Goal: Transaction & Acquisition: Download file/media

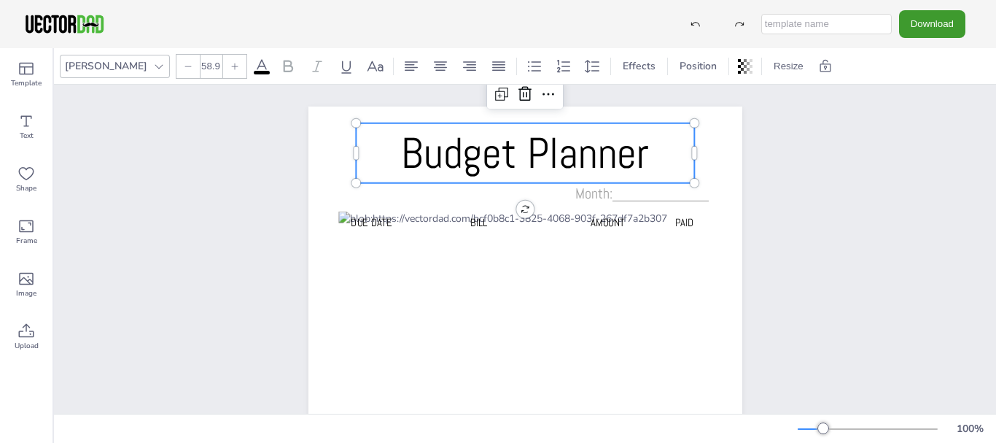
click at [520, 163] on span "Budget Planner" at bounding box center [525, 152] width 248 height 55
click at [284, 65] on icon at bounding box center [288, 66] width 9 height 12
click at [153, 69] on icon at bounding box center [159, 67] width 12 height 12
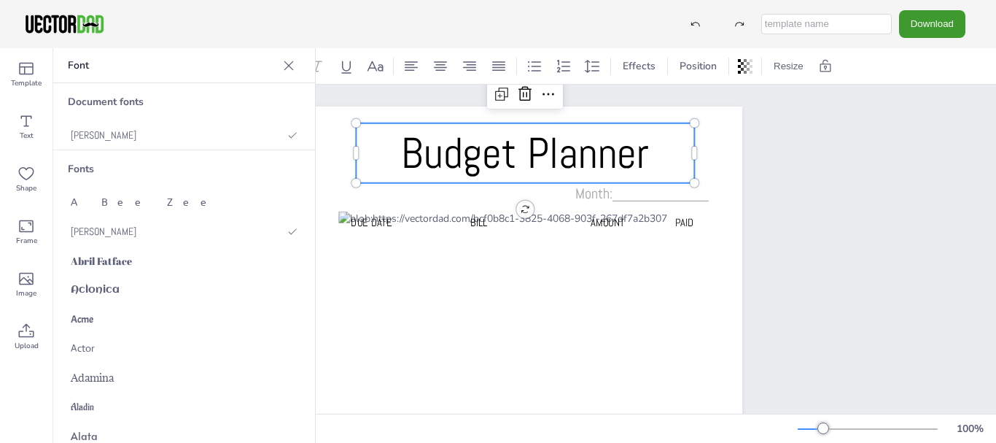
click at [84, 168] on div "Fonts" at bounding box center [184, 168] width 262 height 37
click at [96, 75] on p "Font" at bounding box center [172, 65] width 209 height 35
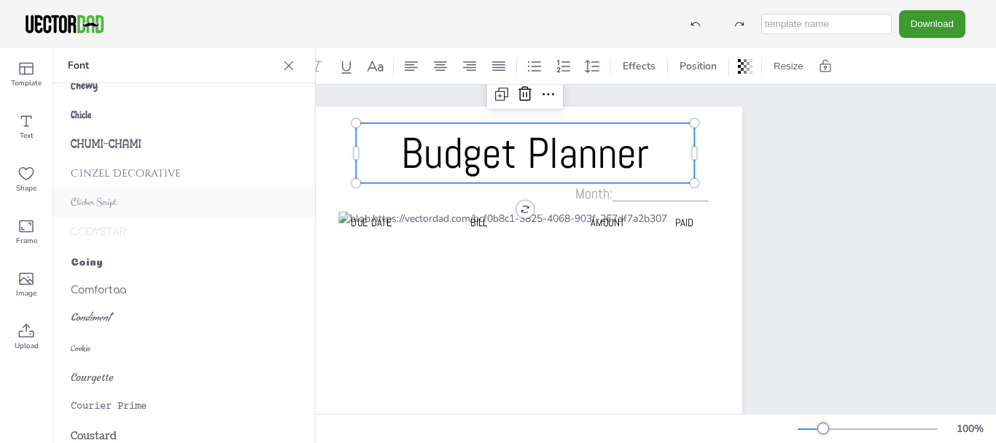
scroll to position [2552, 0]
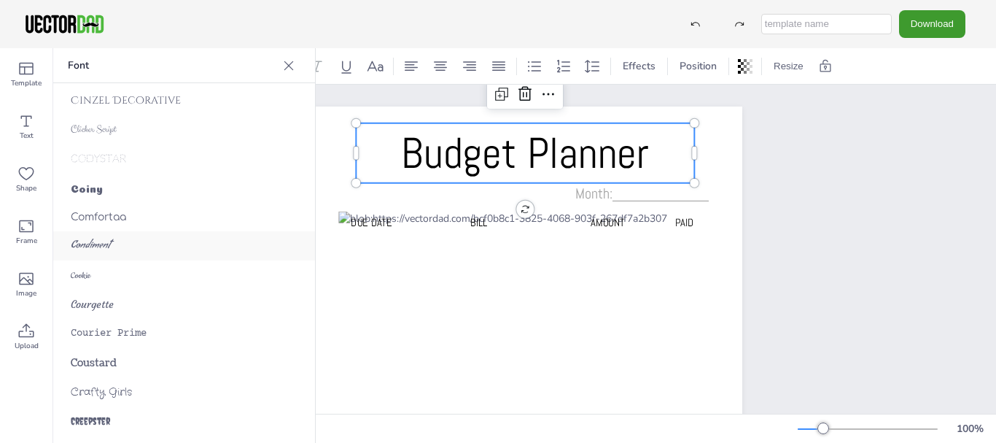
click at [107, 241] on span "Condiment" at bounding box center [90, 245] width 39 height 15
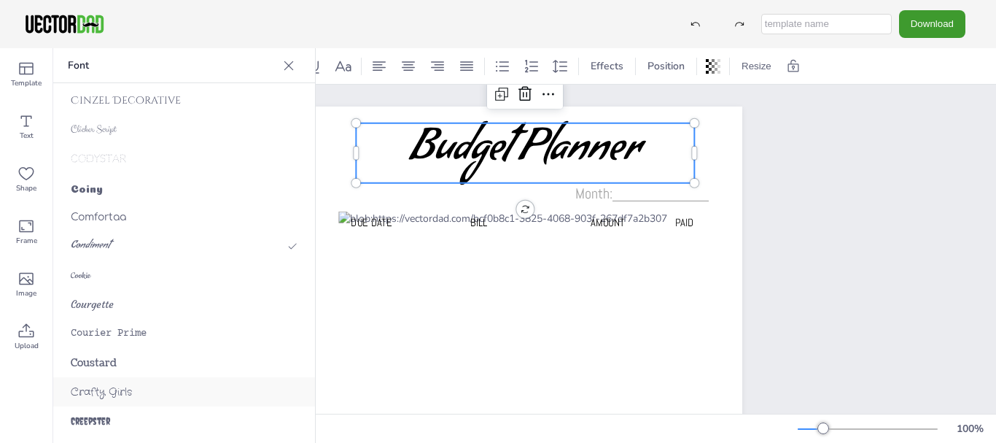
click at [104, 395] on span "Crafty Girls" at bounding box center [101, 391] width 61 height 15
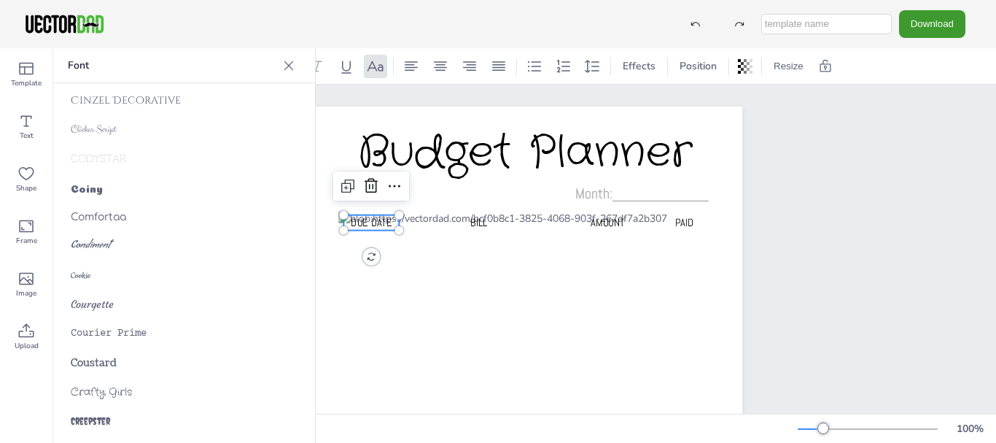
click at [365, 224] on span "Due Date" at bounding box center [371, 222] width 41 height 14
click at [113, 391] on span "Crafty Girls" at bounding box center [101, 391] width 61 height 15
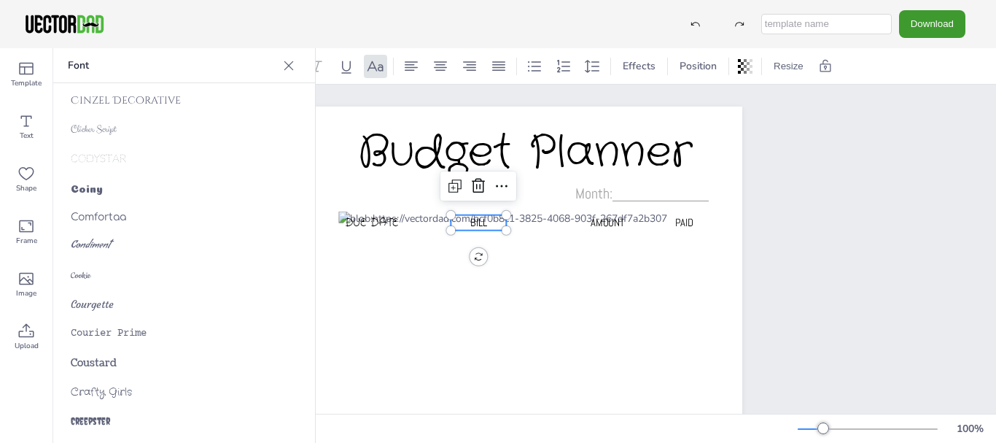
click at [470, 218] on span "BILL" at bounding box center [478, 222] width 17 height 14
click at [116, 392] on span "Crafty Girls" at bounding box center [101, 391] width 61 height 15
click at [607, 223] on span "AMOUNT" at bounding box center [607, 222] width 34 height 14
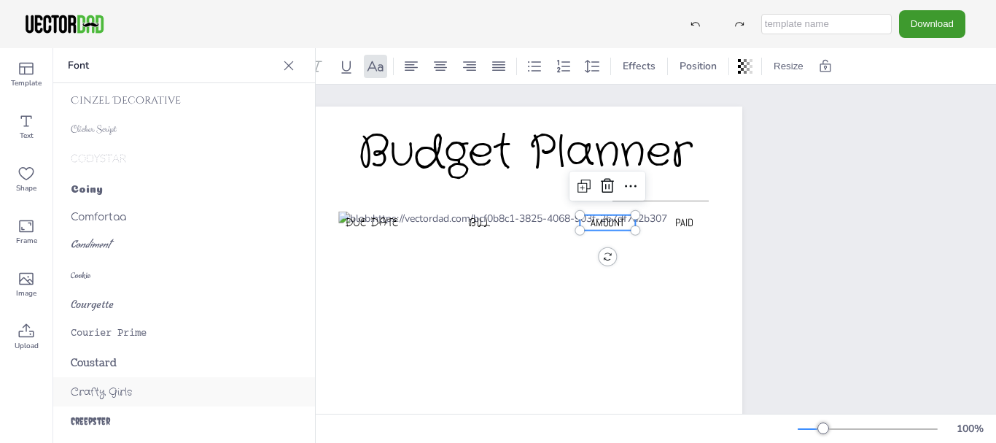
click at [97, 388] on span "Crafty Girls" at bounding box center [101, 391] width 61 height 15
click at [679, 223] on span "PAID" at bounding box center [683, 222] width 19 height 14
click at [92, 397] on span "Crafty Girls" at bounding box center [101, 391] width 61 height 15
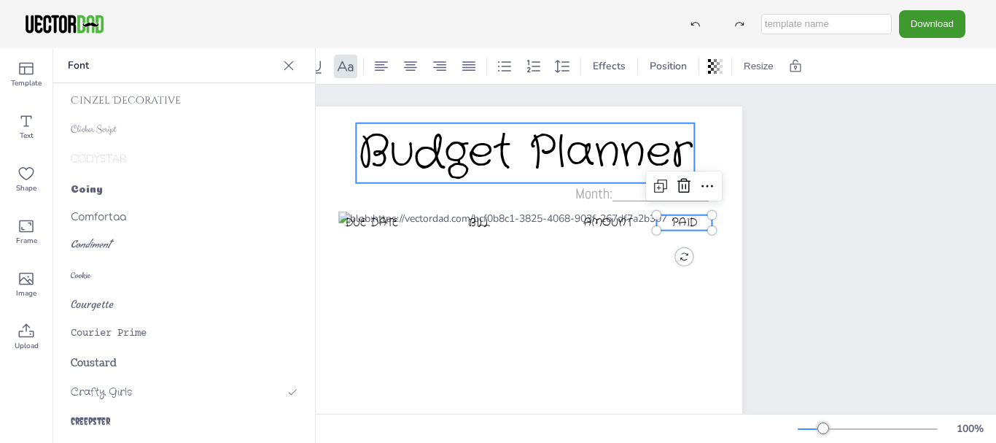
type input "58.9"
click at [454, 163] on span "Budget Planner" at bounding box center [525, 152] width 335 height 61
click at [284, 61] on icon at bounding box center [288, 65] width 9 height 9
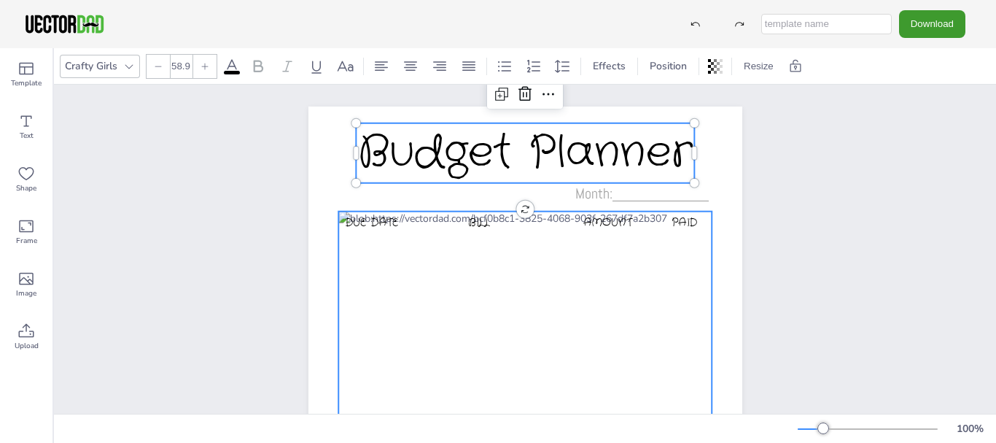
click at [432, 214] on div at bounding box center [525, 450] width 374 height 478
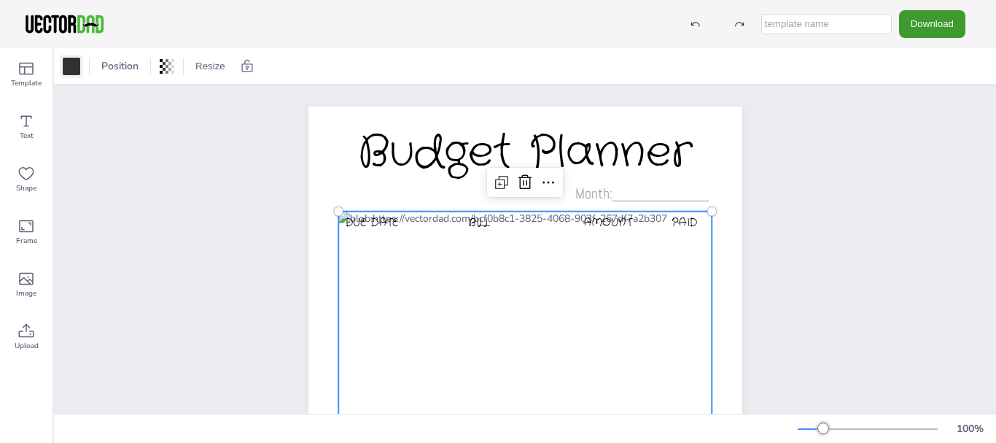
click at [76, 67] on div at bounding box center [71, 66] width 17 height 17
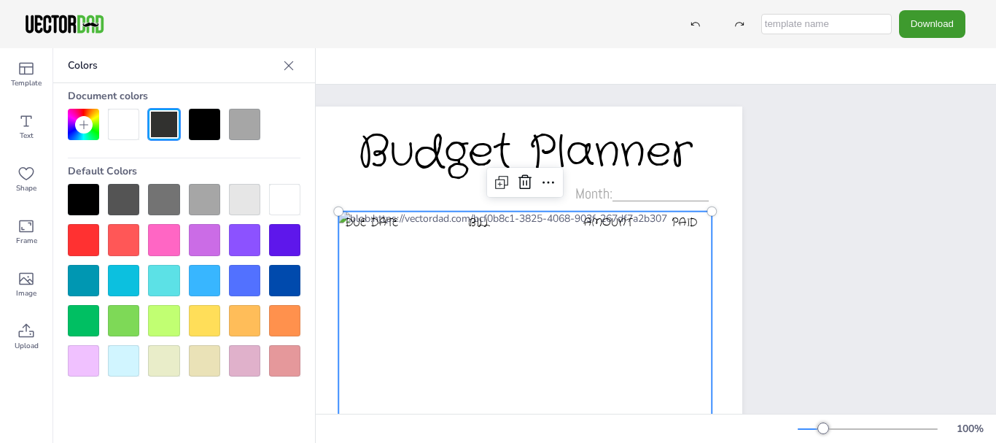
click at [117, 230] on div at bounding box center [123, 239] width 31 height 31
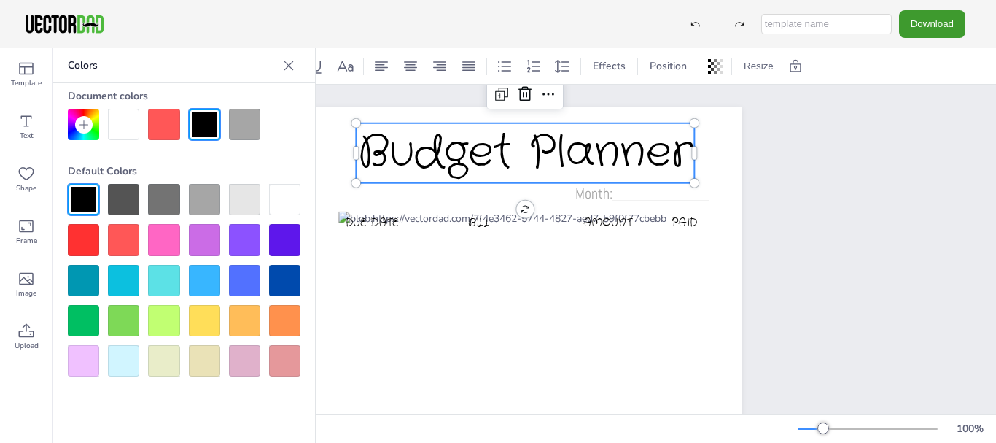
click at [438, 190] on div "Budget Planner" at bounding box center [525, 157] width 338 height 69
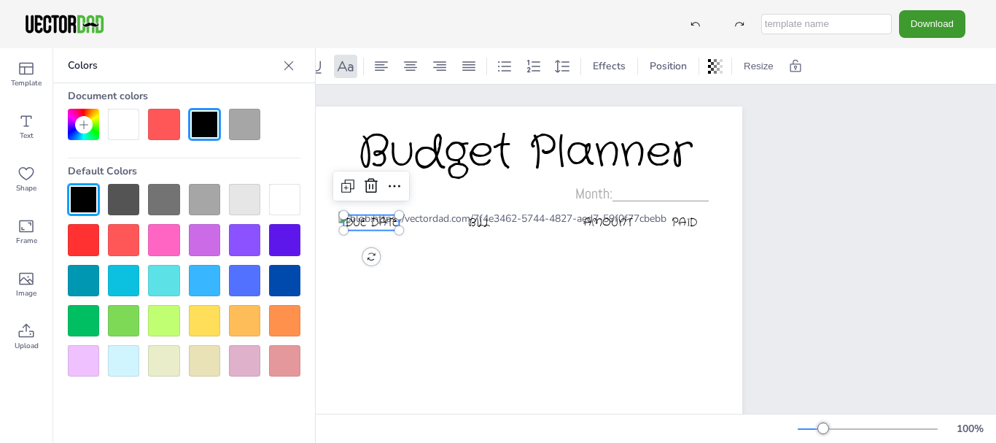
click at [357, 225] on span "Due Date" at bounding box center [371, 221] width 54 height 15
click at [119, 197] on div at bounding box center [123, 199] width 31 height 31
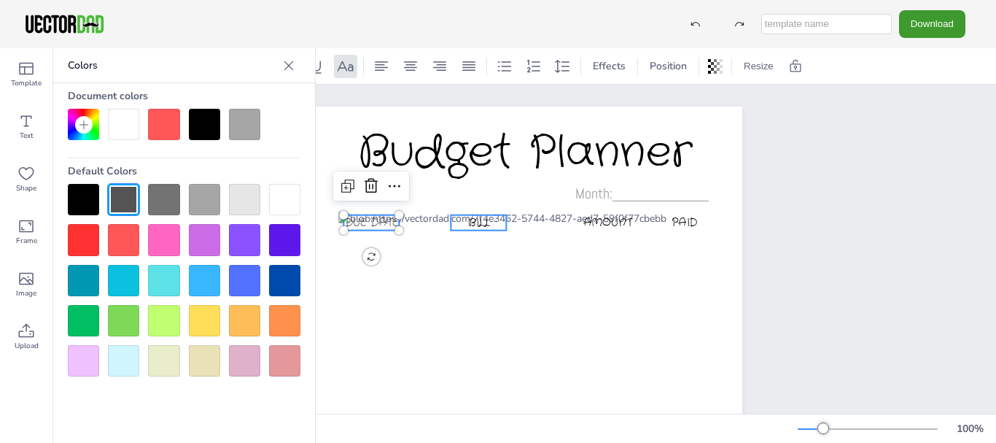
click at [470, 225] on span "BILL" at bounding box center [478, 221] width 22 height 15
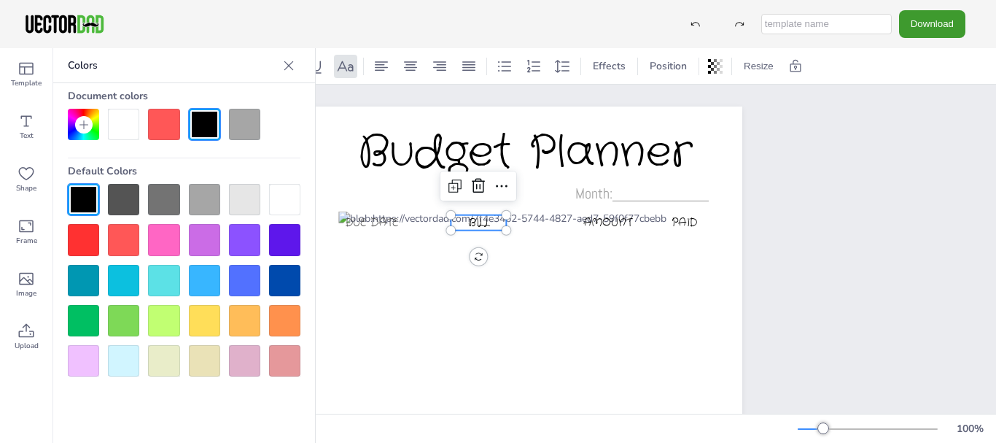
click at [126, 196] on div at bounding box center [123, 199] width 31 height 31
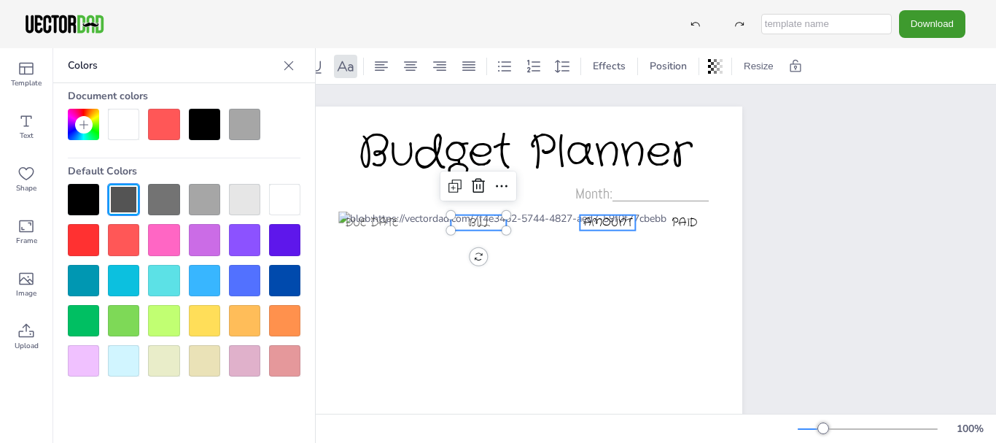
click at [612, 225] on span "AMOUNT" at bounding box center [608, 221] width 50 height 15
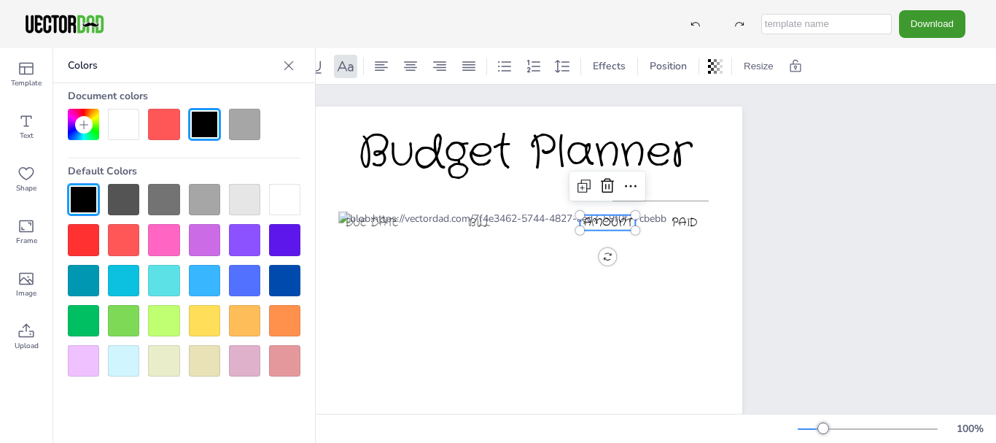
click at [120, 188] on div at bounding box center [123, 199] width 31 height 31
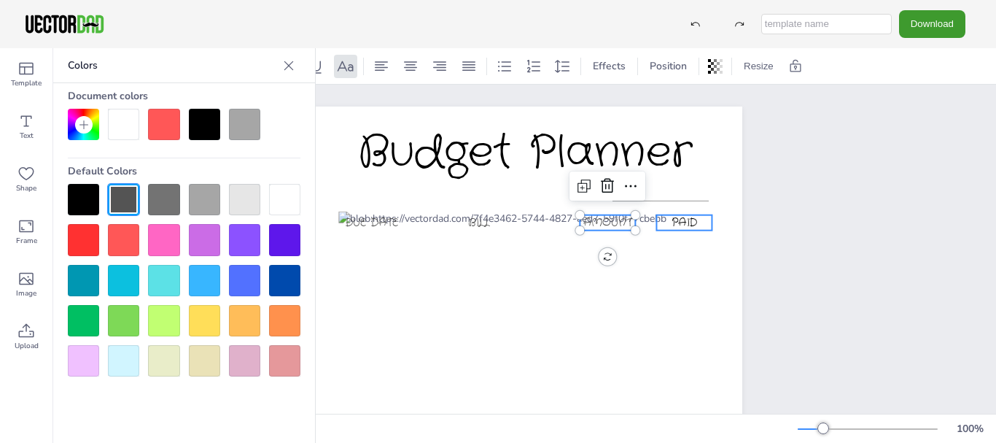
click at [673, 222] on span "PAID" at bounding box center [684, 221] width 26 height 15
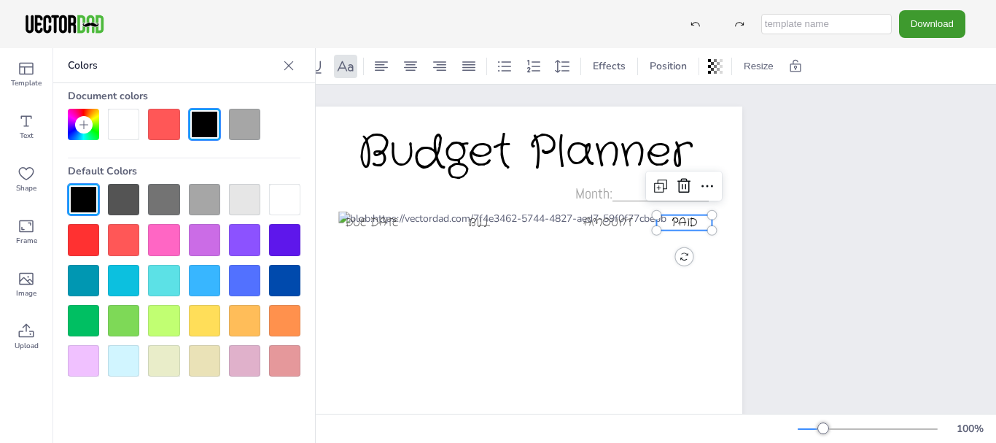
click at [125, 198] on div at bounding box center [123, 199] width 31 height 31
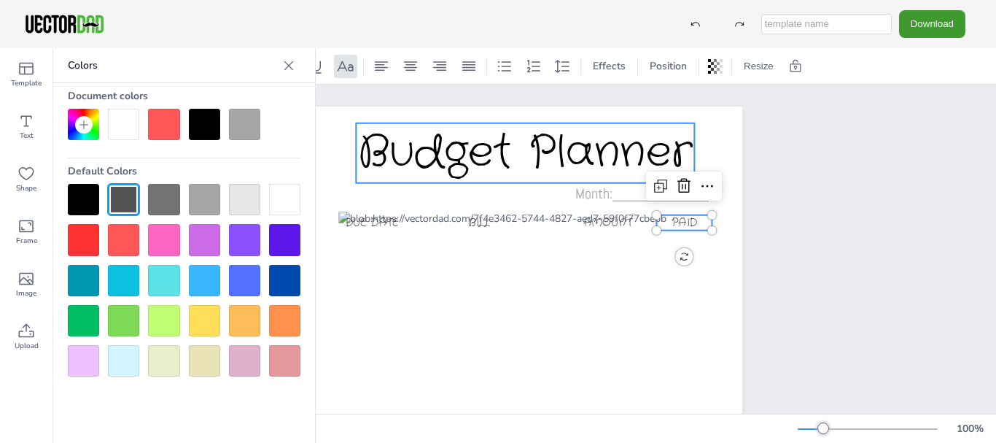
type input "58.9"
click at [530, 164] on span "Budget Planner" at bounding box center [525, 152] width 335 height 61
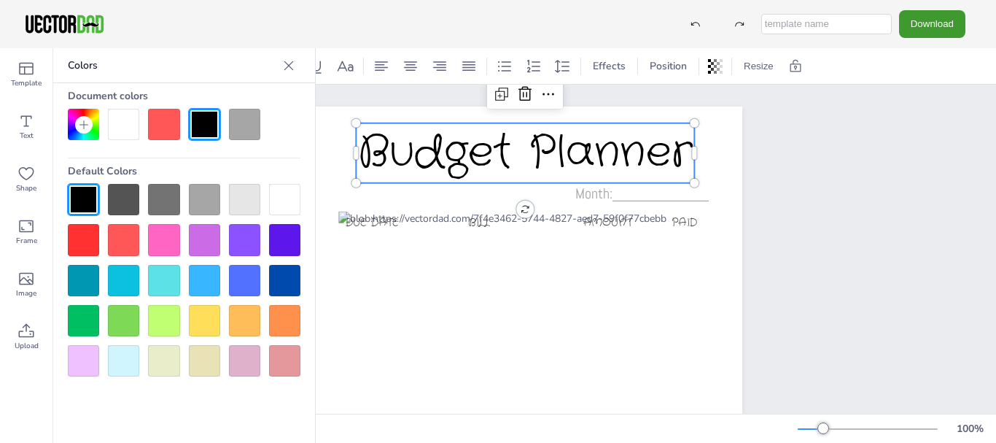
click at [124, 197] on div at bounding box center [123, 199] width 31 height 31
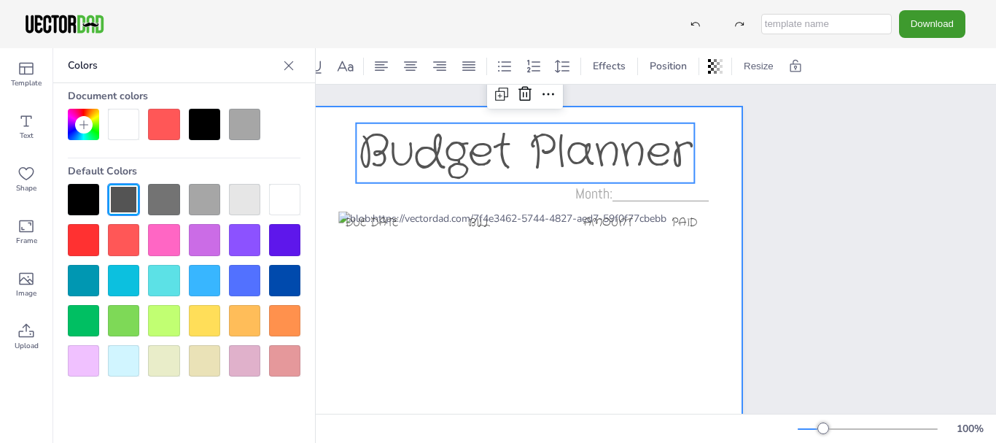
click at [714, 166] on div at bounding box center [525, 413] width 434 height 614
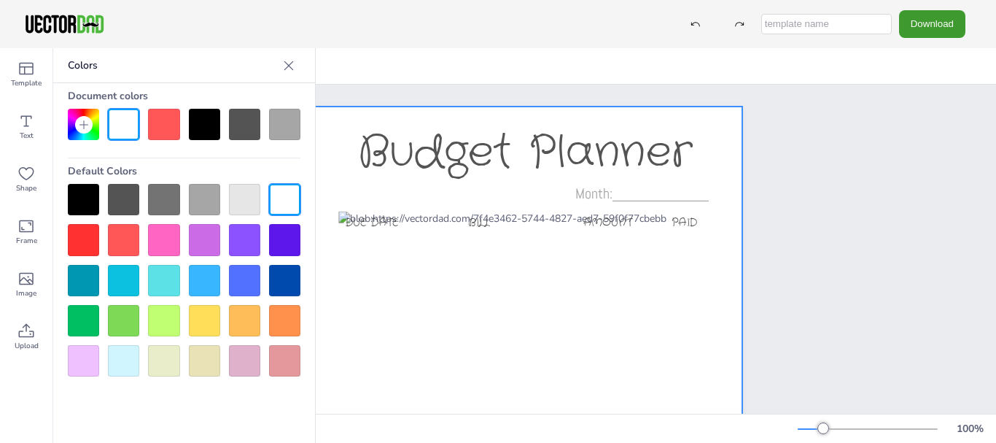
click at [837, 274] on div "Budget Planner Due Date BILL AMOUNT PAID Month:____________" at bounding box center [525, 414] width 942 height 658
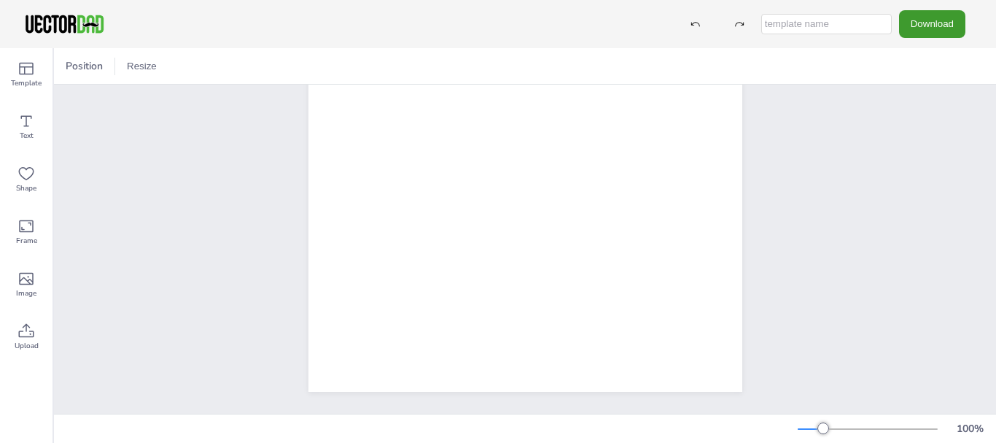
scroll to position [0, 0]
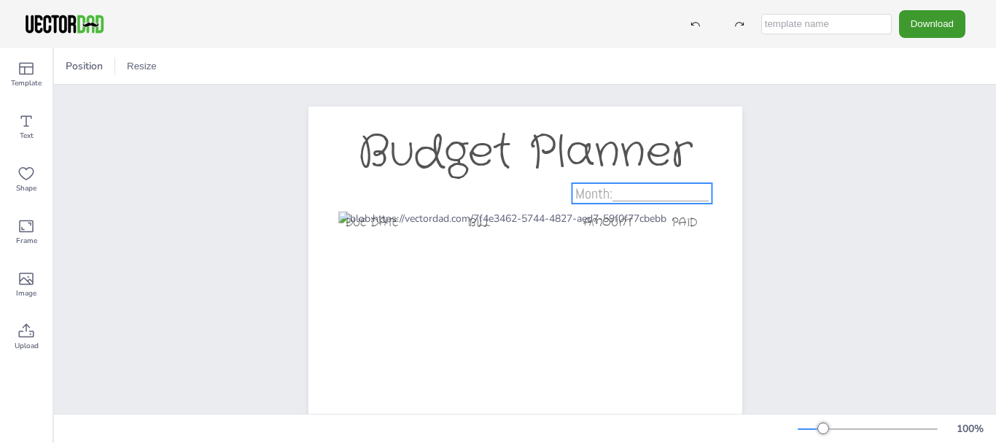
click at [593, 198] on span "Month:____________" at bounding box center [641, 193] width 133 height 19
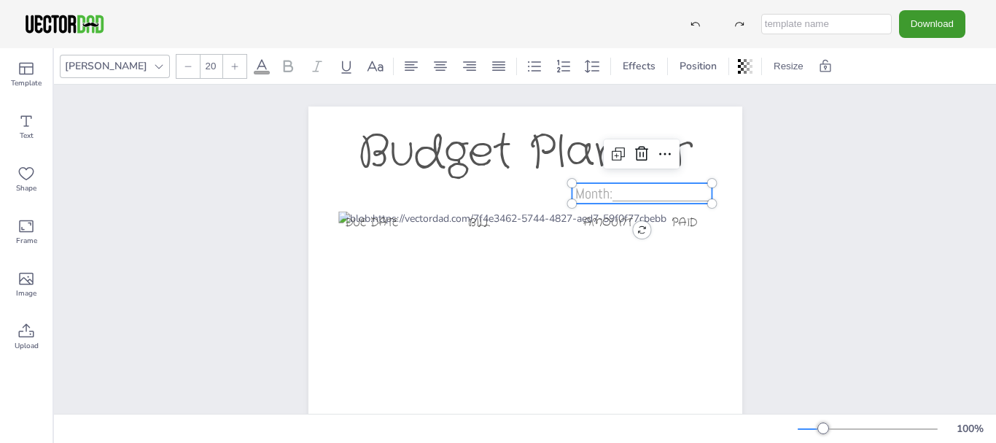
click at [150, 71] on div at bounding box center [158, 66] width 17 height 17
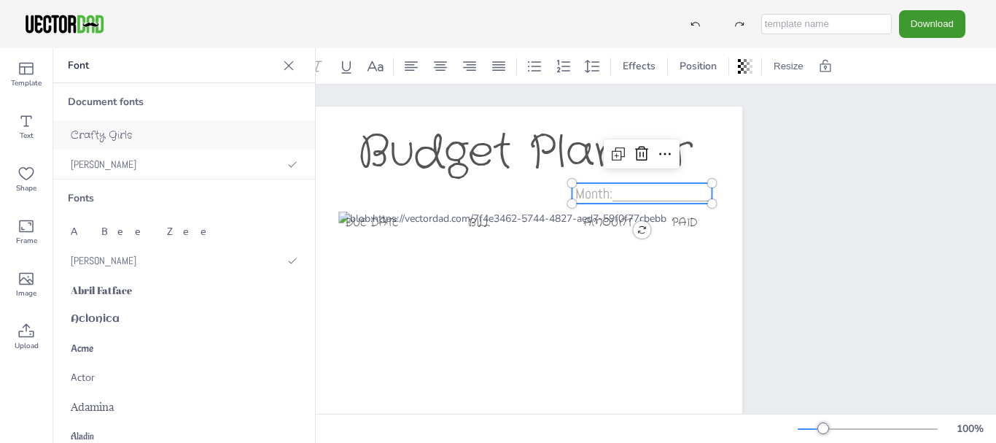
click at [99, 128] on span "Crafty Girls" at bounding box center [101, 135] width 61 height 15
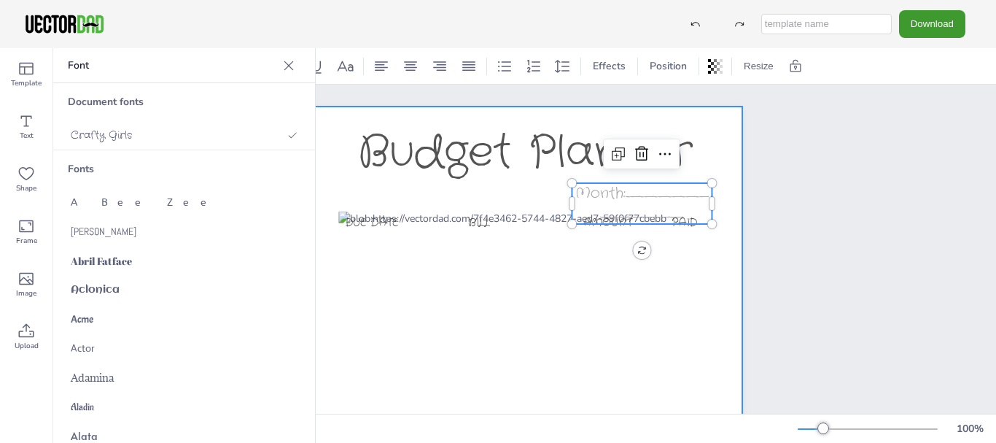
click at [704, 149] on div at bounding box center [525, 413] width 434 height 614
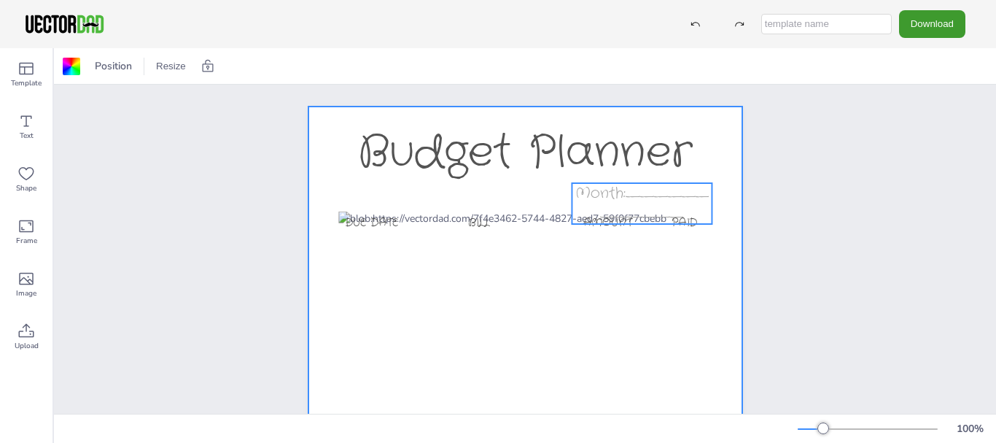
click at [636, 199] on span "Month:____________" at bounding box center [641, 203] width 133 height 42
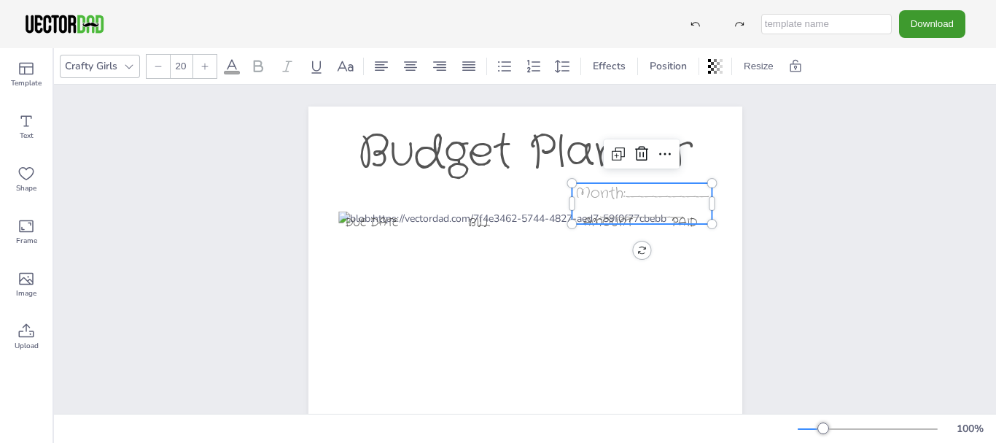
click at [152, 68] on div at bounding box center [158, 66] width 23 height 23
click at [159, 68] on icon at bounding box center [158, 66] width 9 height 9
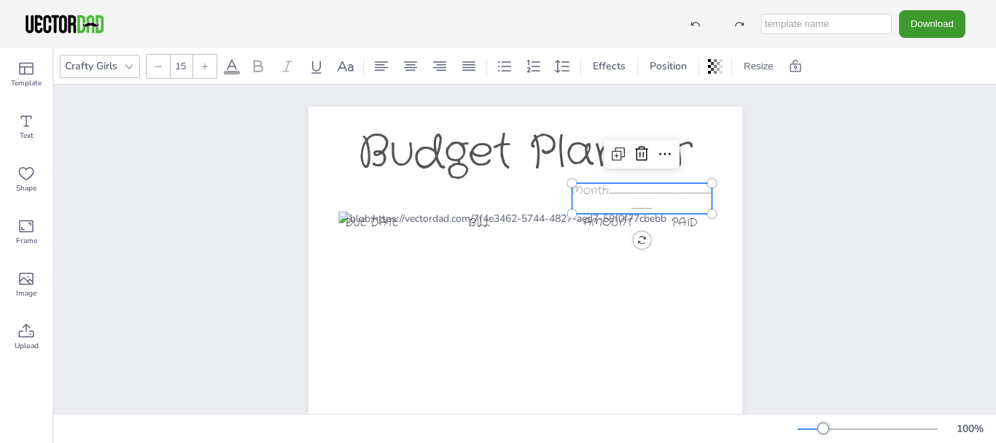
click at [159, 68] on icon at bounding box center [158, 66] width 9 height 9
click at [198, 67] on div at bounding box center [204, 66] width 23 height 23
type input "13"
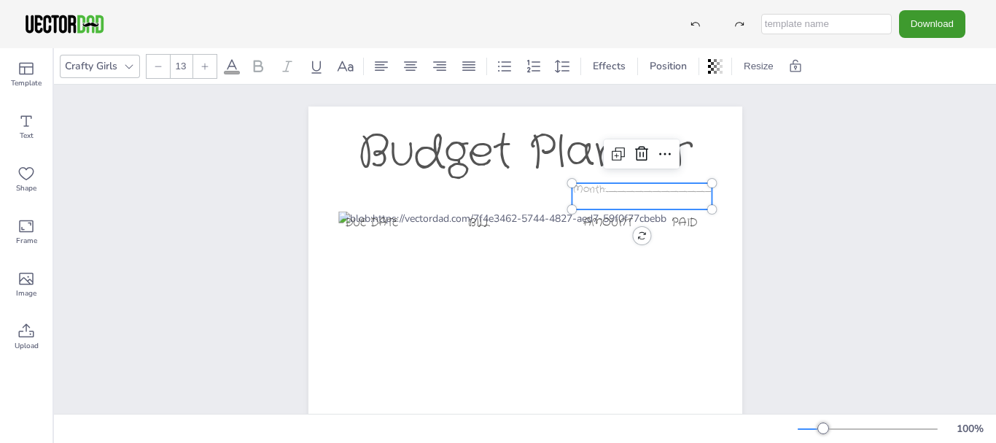
click at [122, 68] on div at bounding box center [128, 66] width 17 height 17
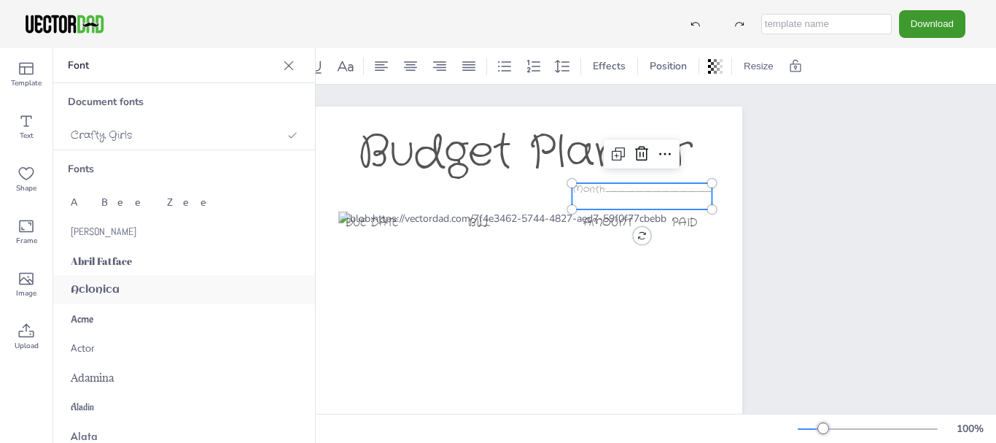
click at [171, 289] on div "Aclonica" at bounding box center [184, 289] width 262 height 29
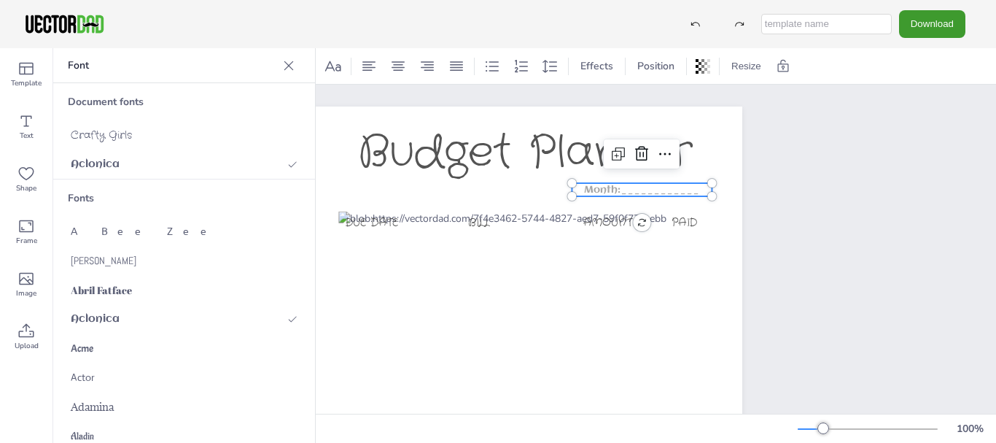
click at [853, 211] on div "Budget Planner Due Date BILL AMOUNT PAID Month:____________" at bounding box center [525, 414] width 942 height 658
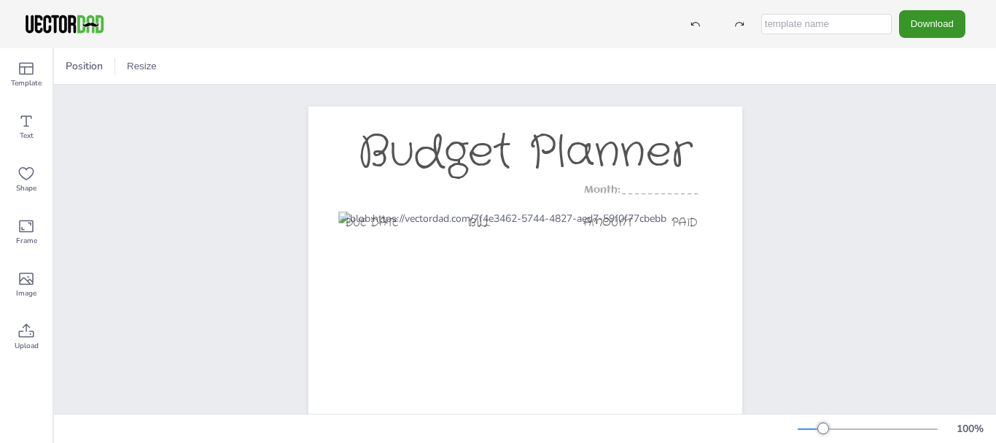
click at [927, 27] on button "Download" at bounding box center [932, 23] width 66 height 27
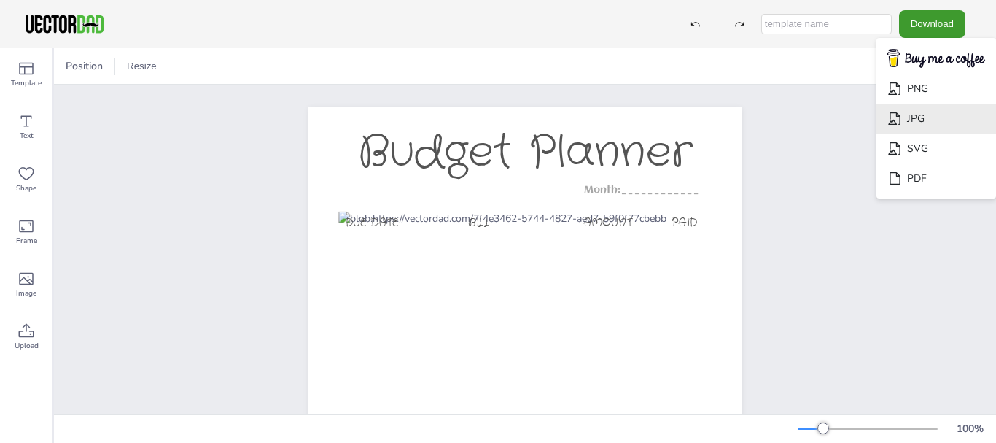
click at [931, 111] on li "JPG" at bounding box center [936, 119] width 120 height 30
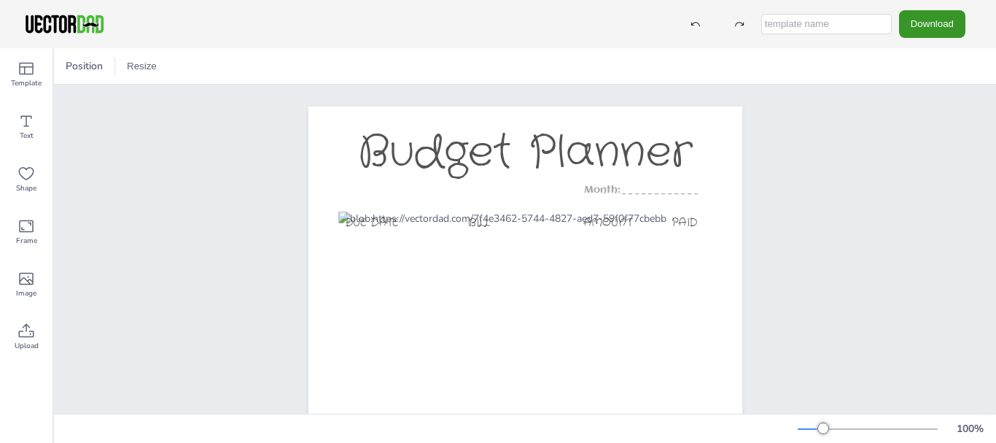
click at [930, 22] on button "Download" at bounding box center [932, 23] width 66 height 27
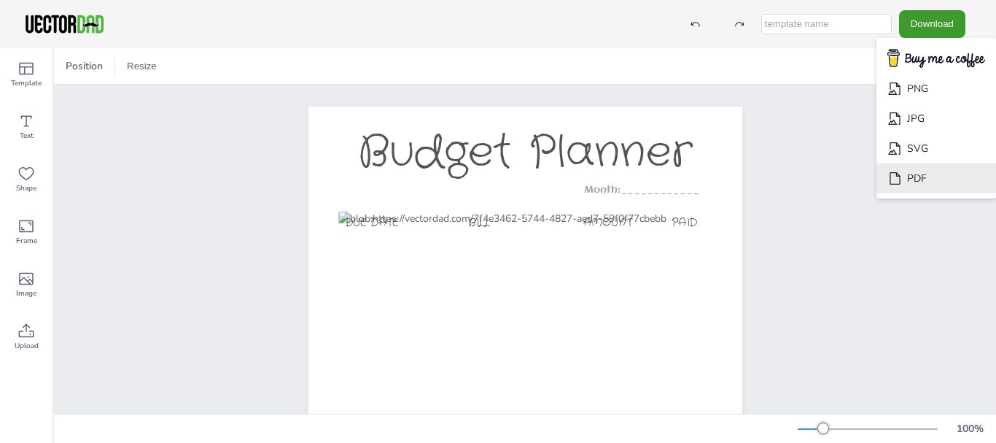
click at [926, 179] on li "PDF" at bounding box center [936, 178] width 120 height 30
